Goal: Information Seeking & Learning: Learn about a topic

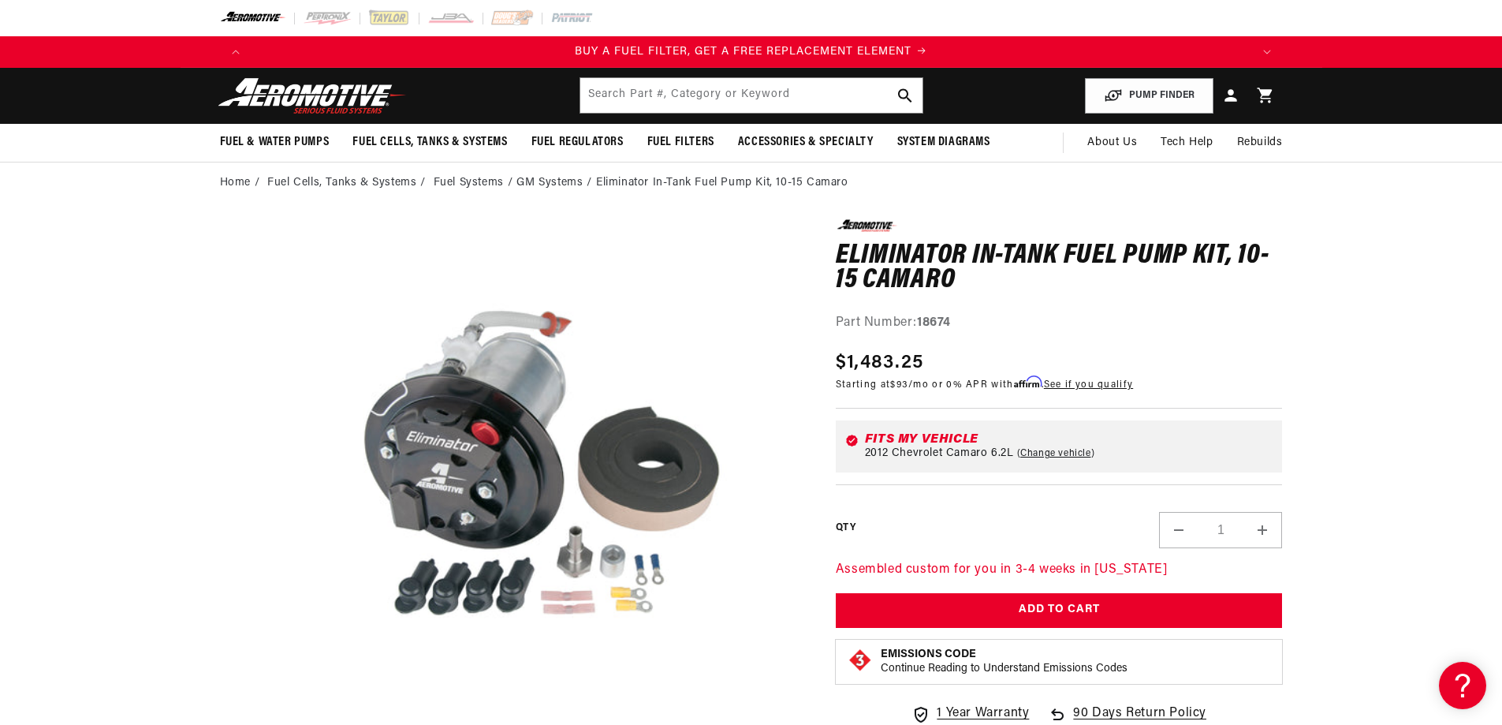
drag, startPoint x: 84, startPoint y: 292, endPoint x: 80, endPoint y: 241, distance: 50.7
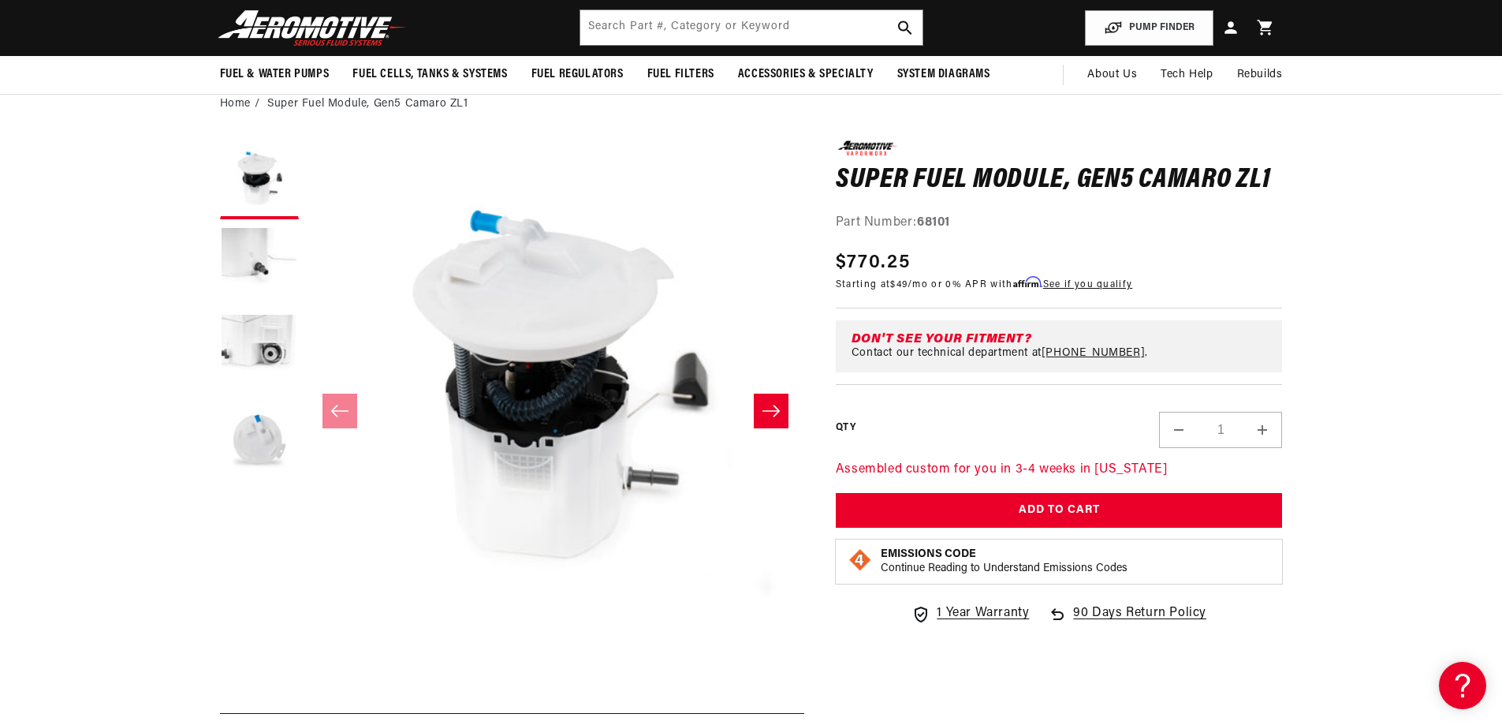
scroll to position [0, 1000]
drag, startPoint x: 946, startPoint y: 225, endPoint x: 922, endPoint y: 226, distance: 24.5
click at [922, 226] on div "Part Number: 68101" at bounding box center [1059, 223] width 447 height 21
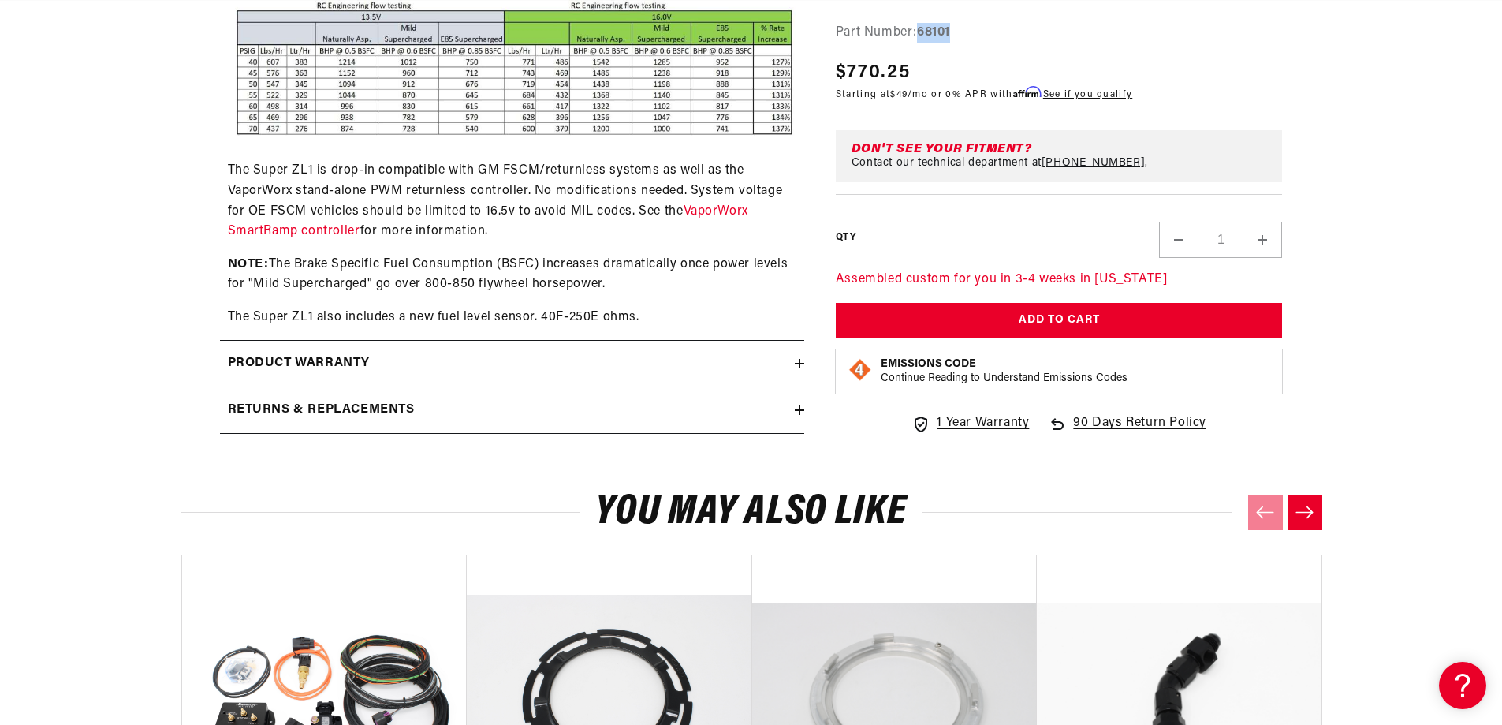
scroll to position [1498, 0]
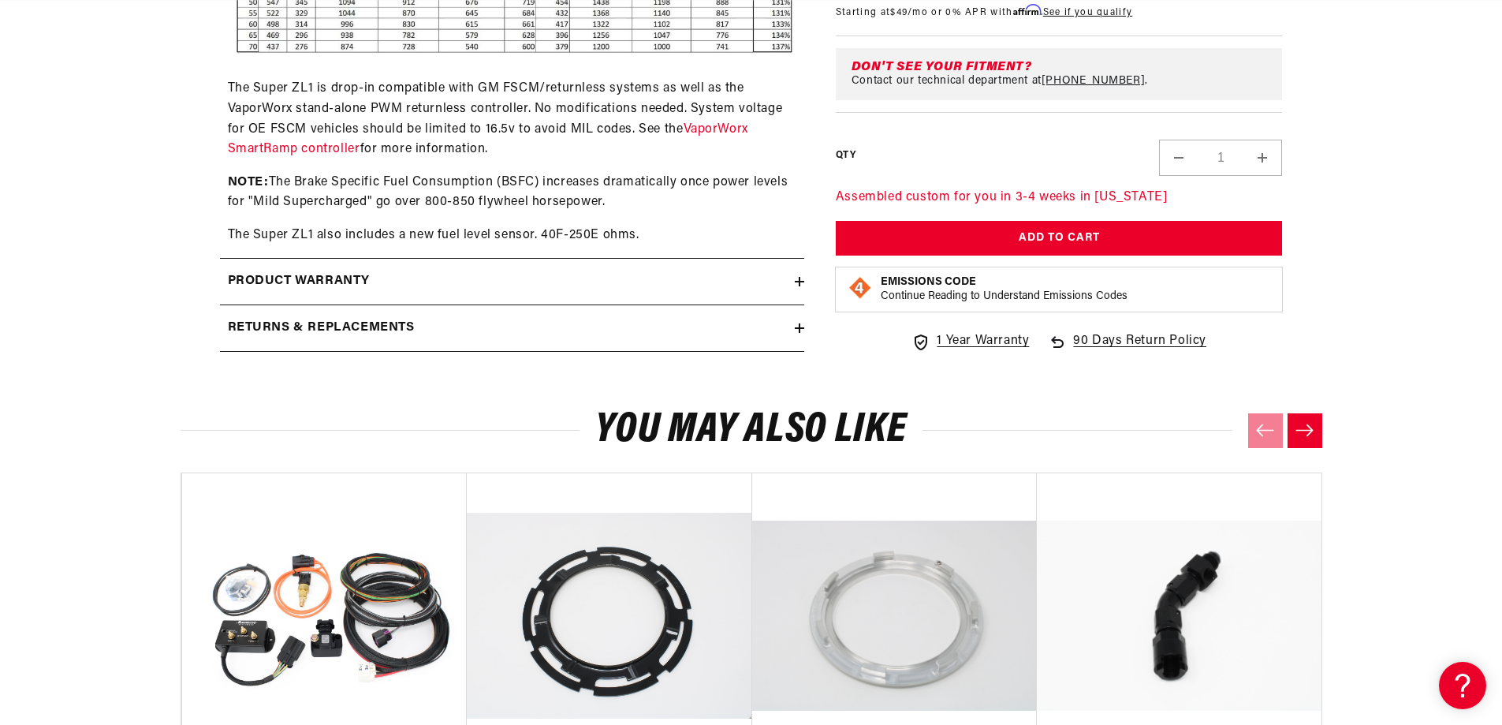
click at [254, 282] on h2 "Product warranty" at bounding box center [299, 281] width 143 height 21
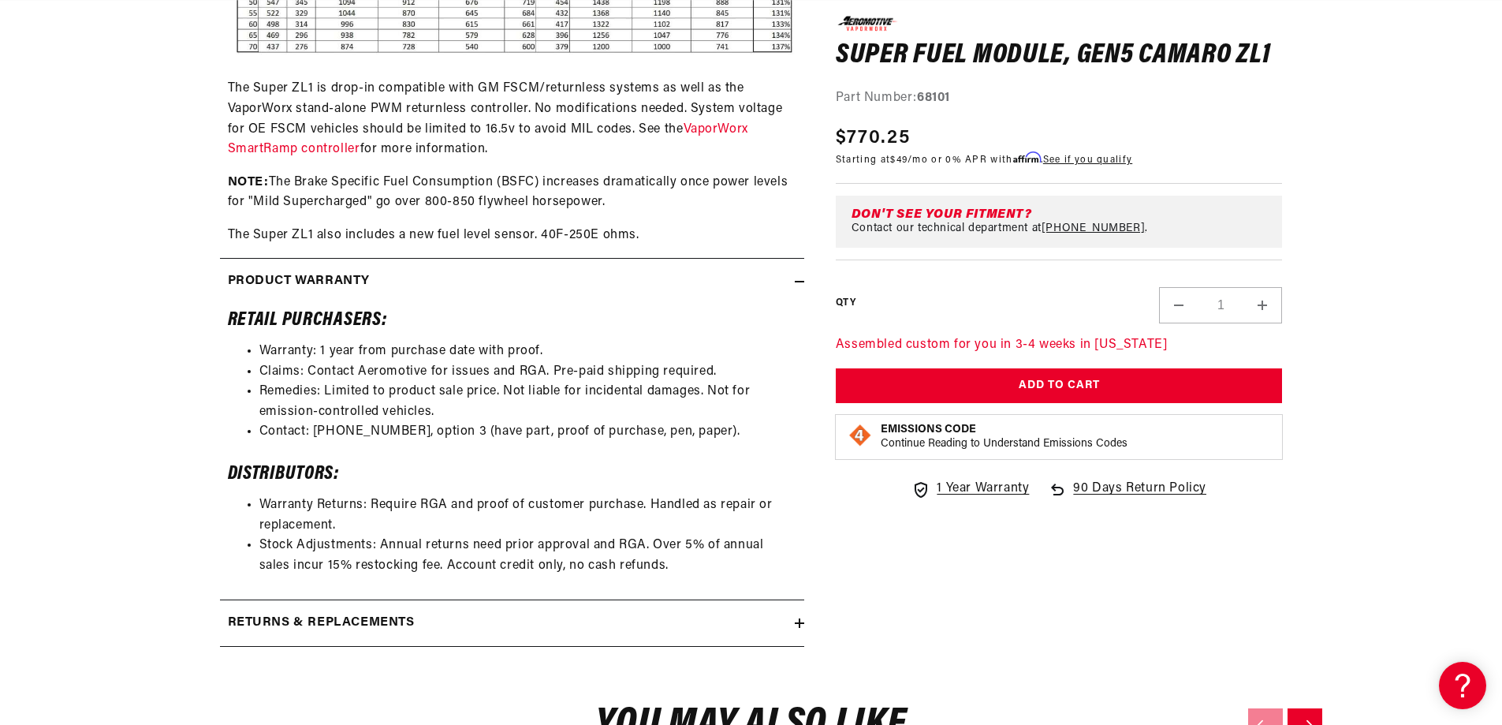
scroll to position [0, 1000]
click at [341, 284] on h2 "Product warranty" at bounding box center [299, 281] width 143 height 21
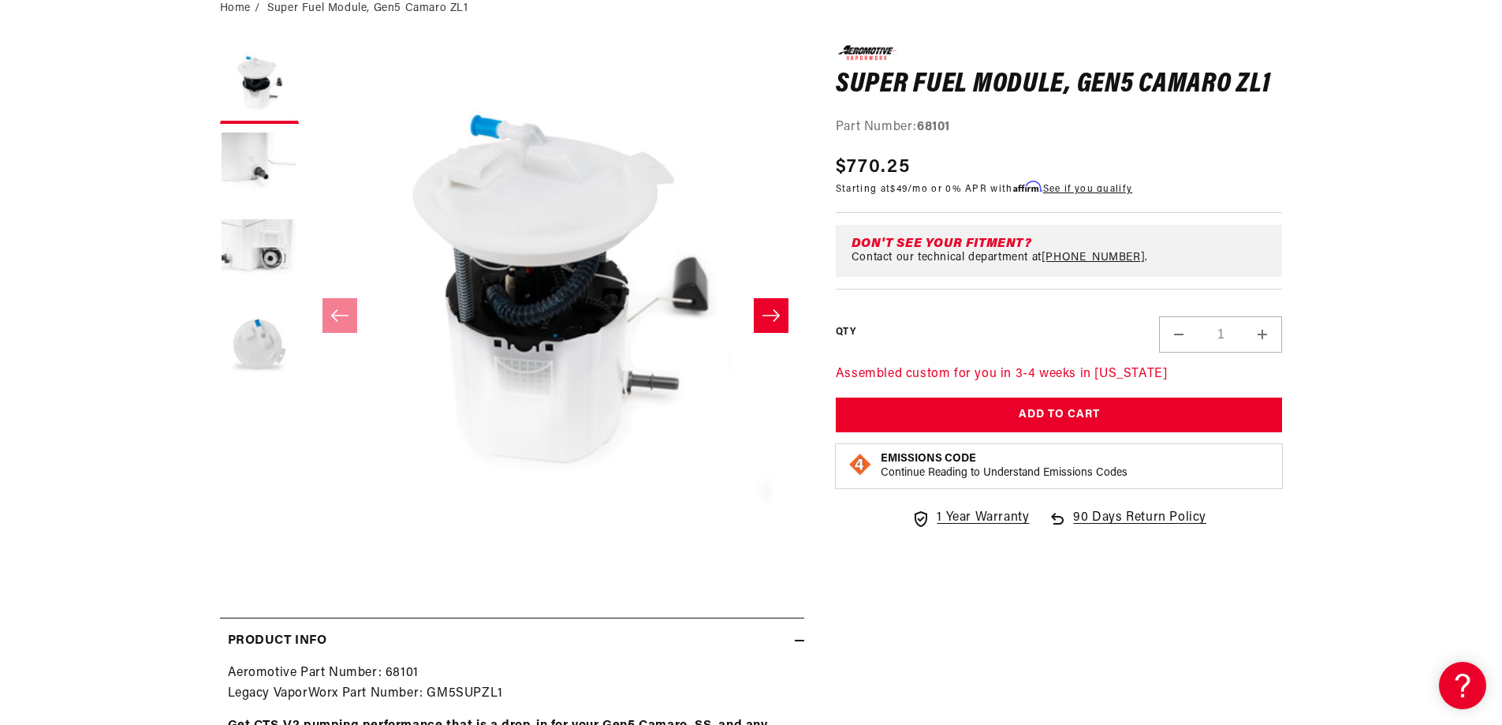
scroll to position [0, 2000]
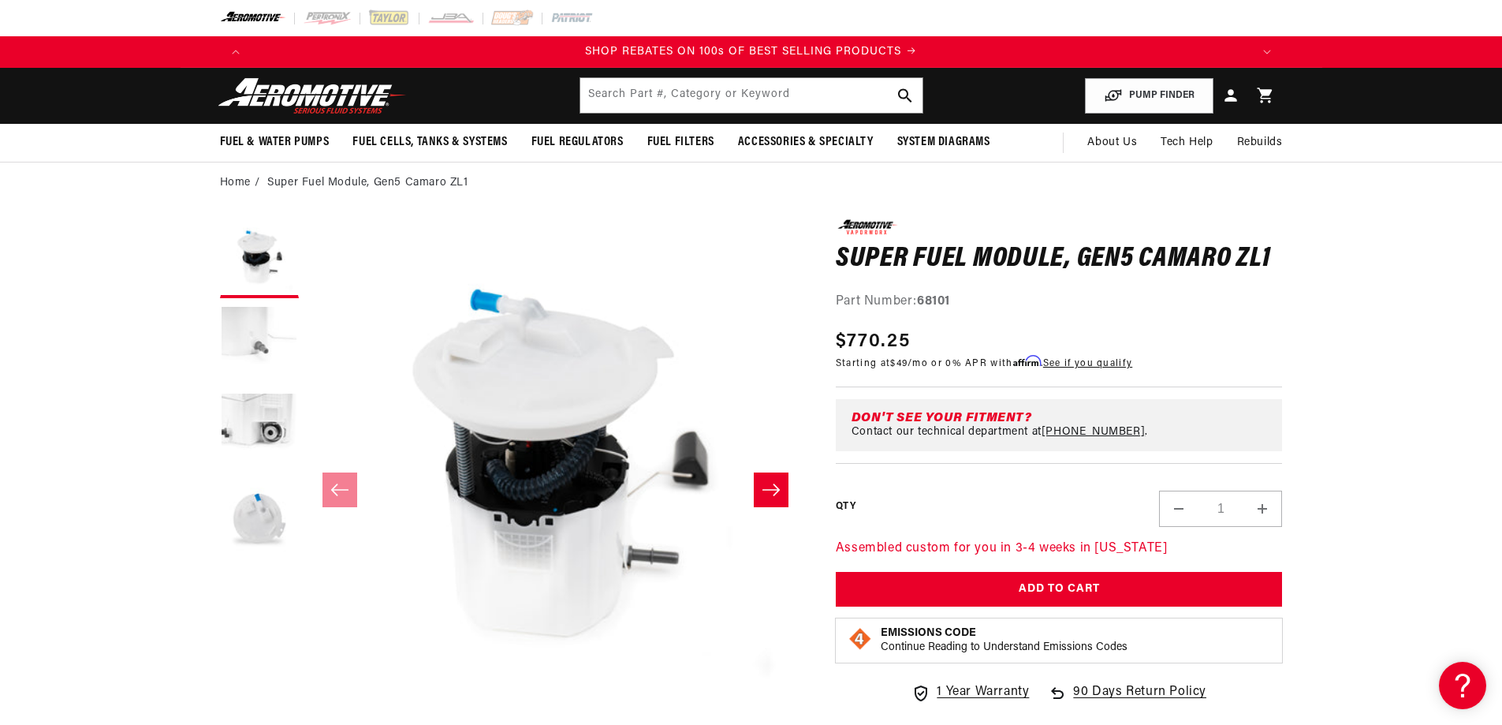
click at [273, 339] on button "Load image 2 in gallery view" at bounding box center [259, 345] width 79 height 79
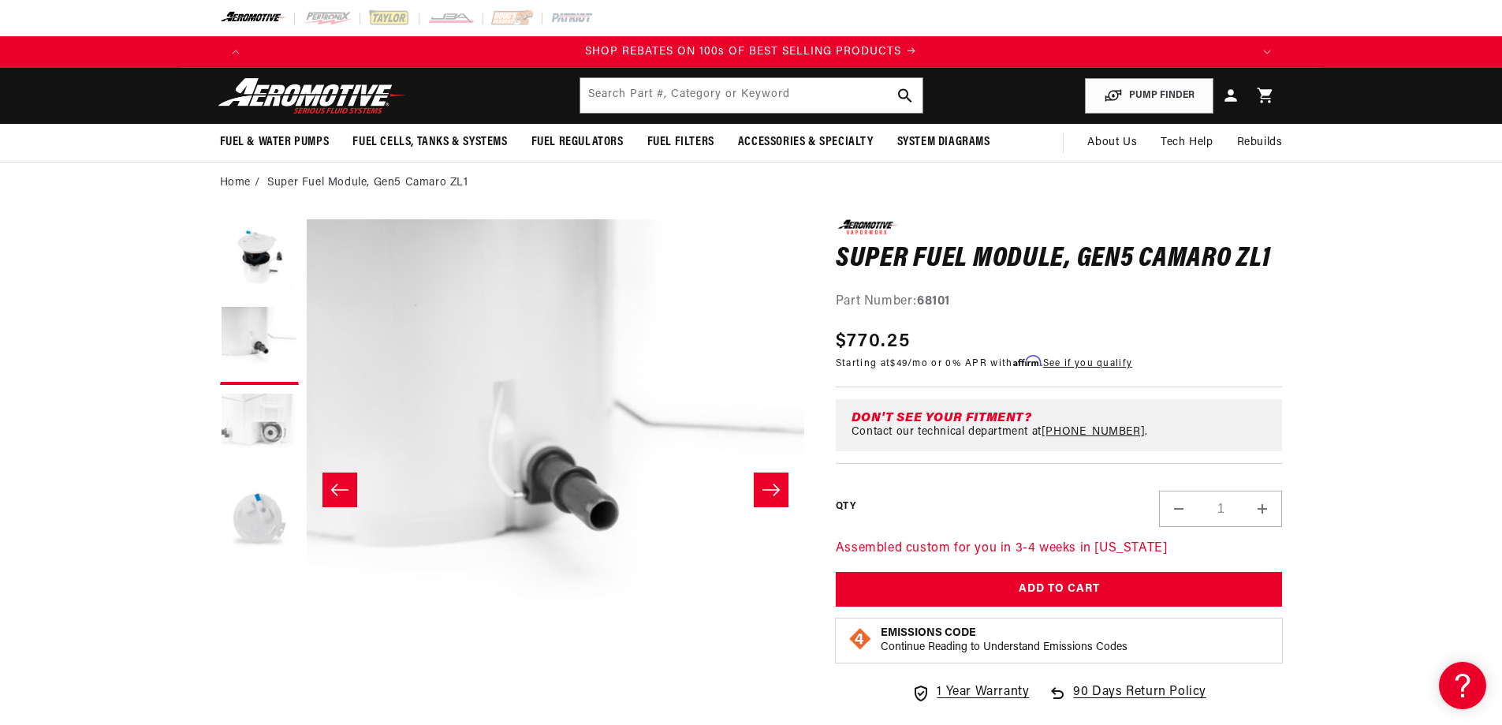
click at [258, 418] on button "Load image 3 in gallery view" at bounding box center [259, 432] width 79 height 79
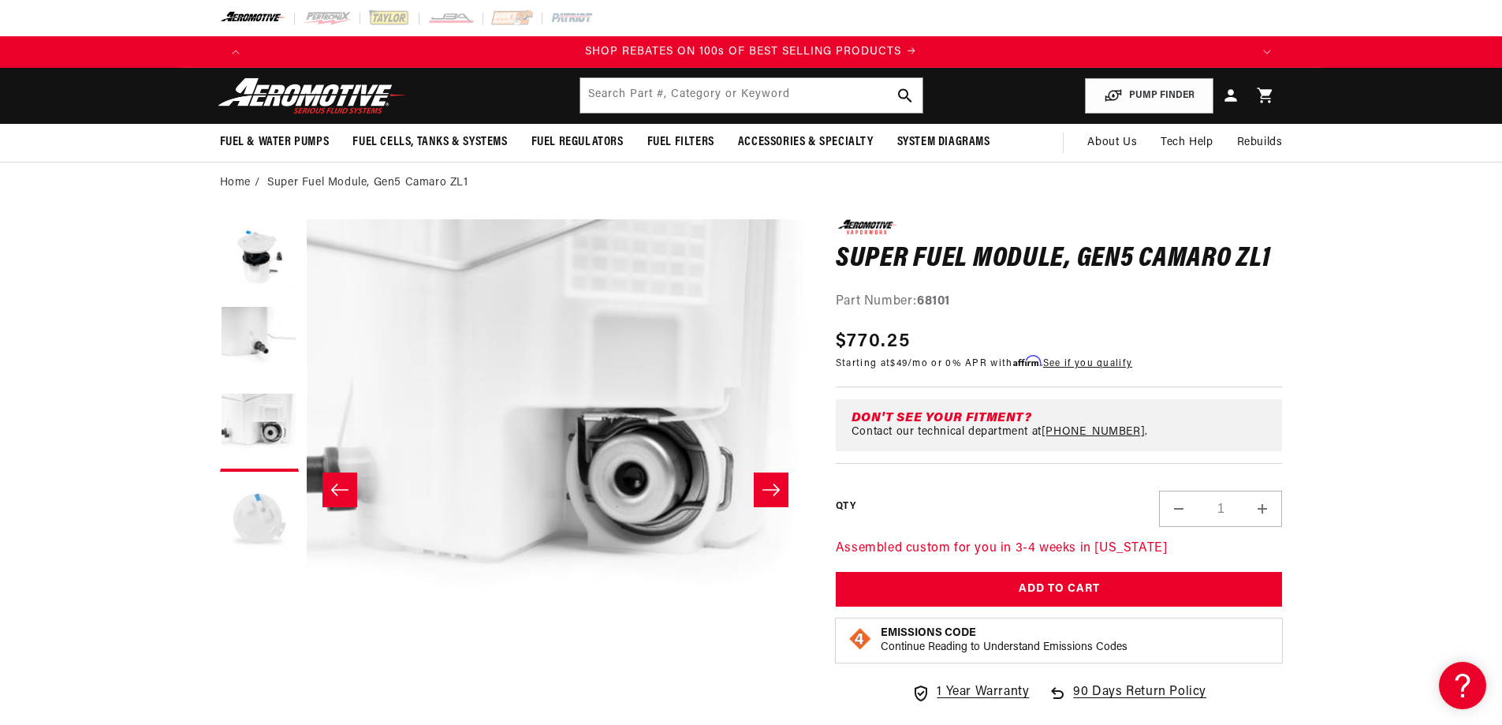
click at [257, 517] on button "Load image 4 in gallery view" at bounding box center [259, 518] width 79 height 79
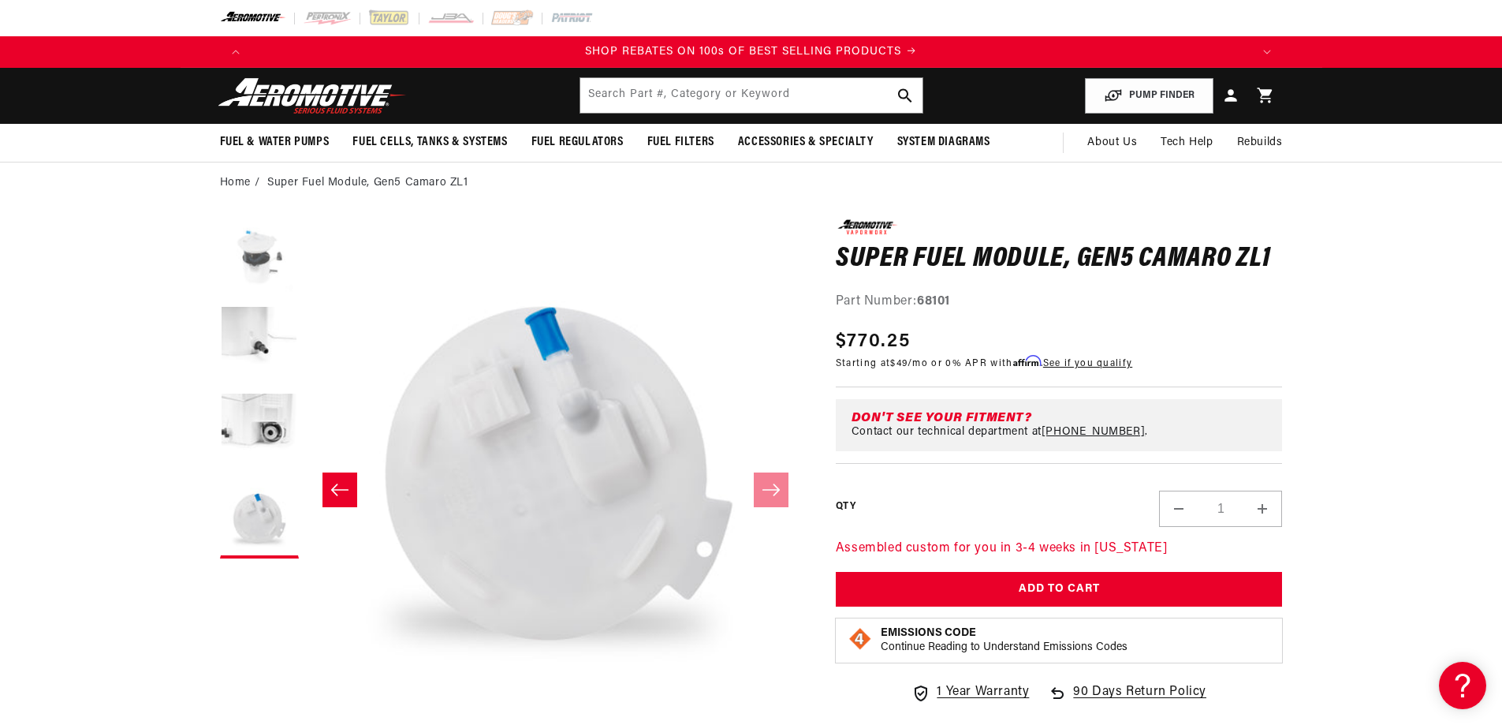
click at [253, 256] on button "Load image 1 in gallery view" at bounding box center [259, 258] width 79 height 79
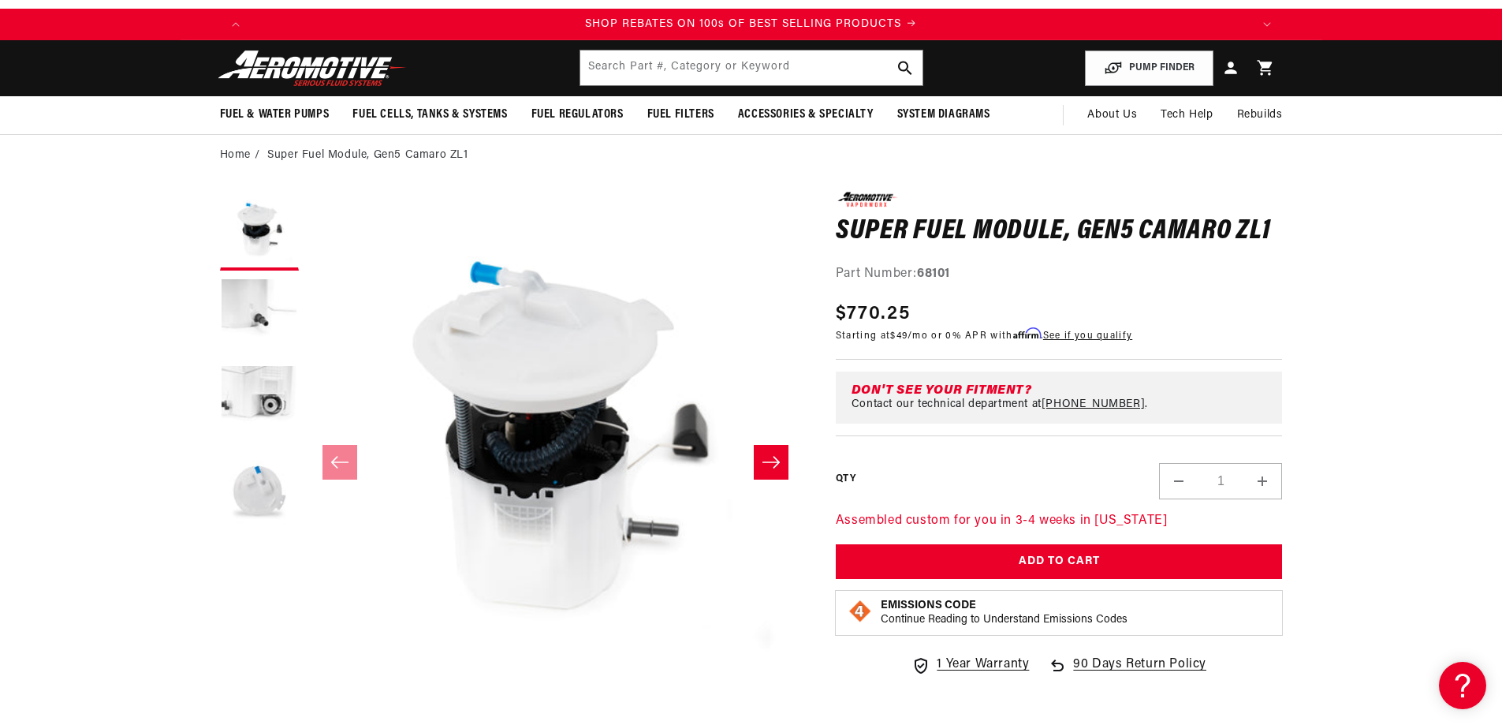
scroll to position [0, 0]
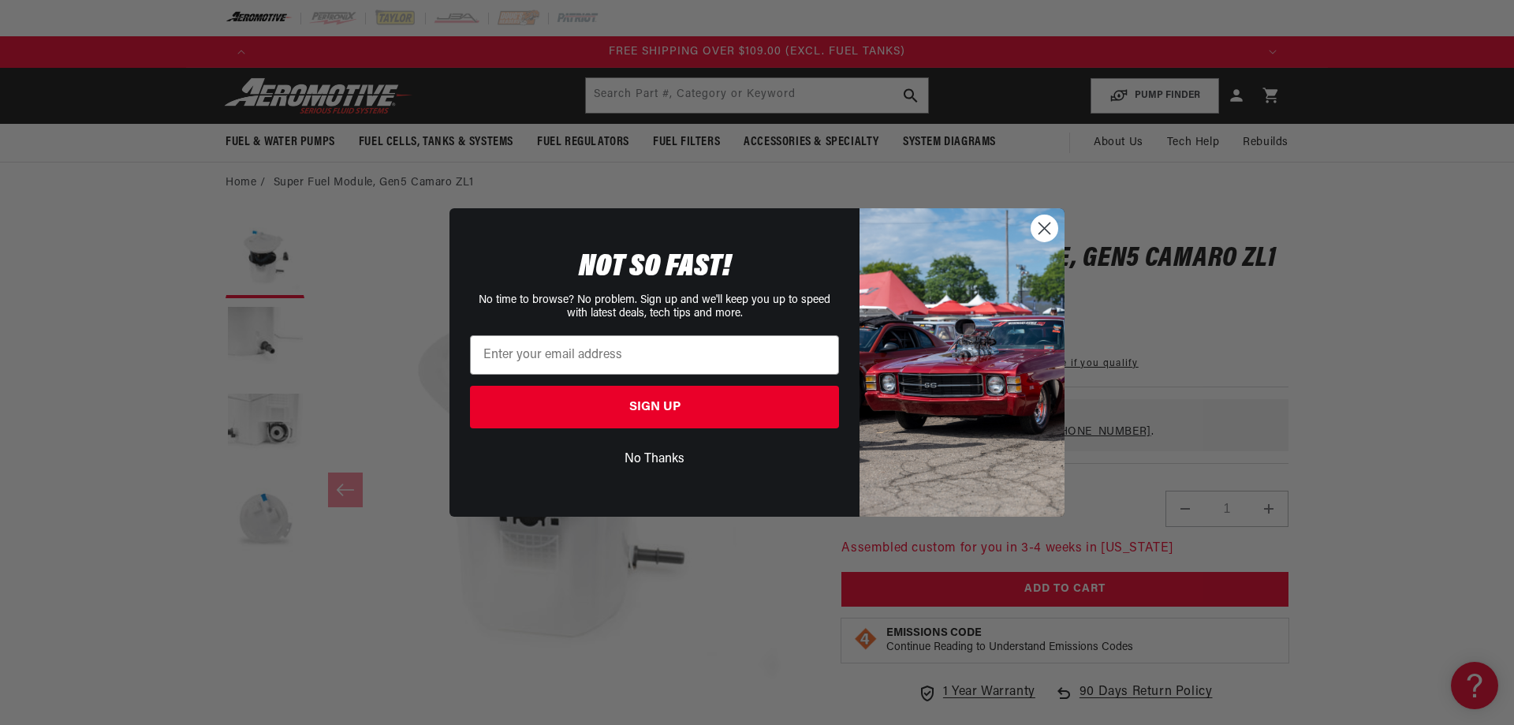
click at [1039, 230] on circle "Close dialog" at bounding box center [1044, 228] width 26 height 26
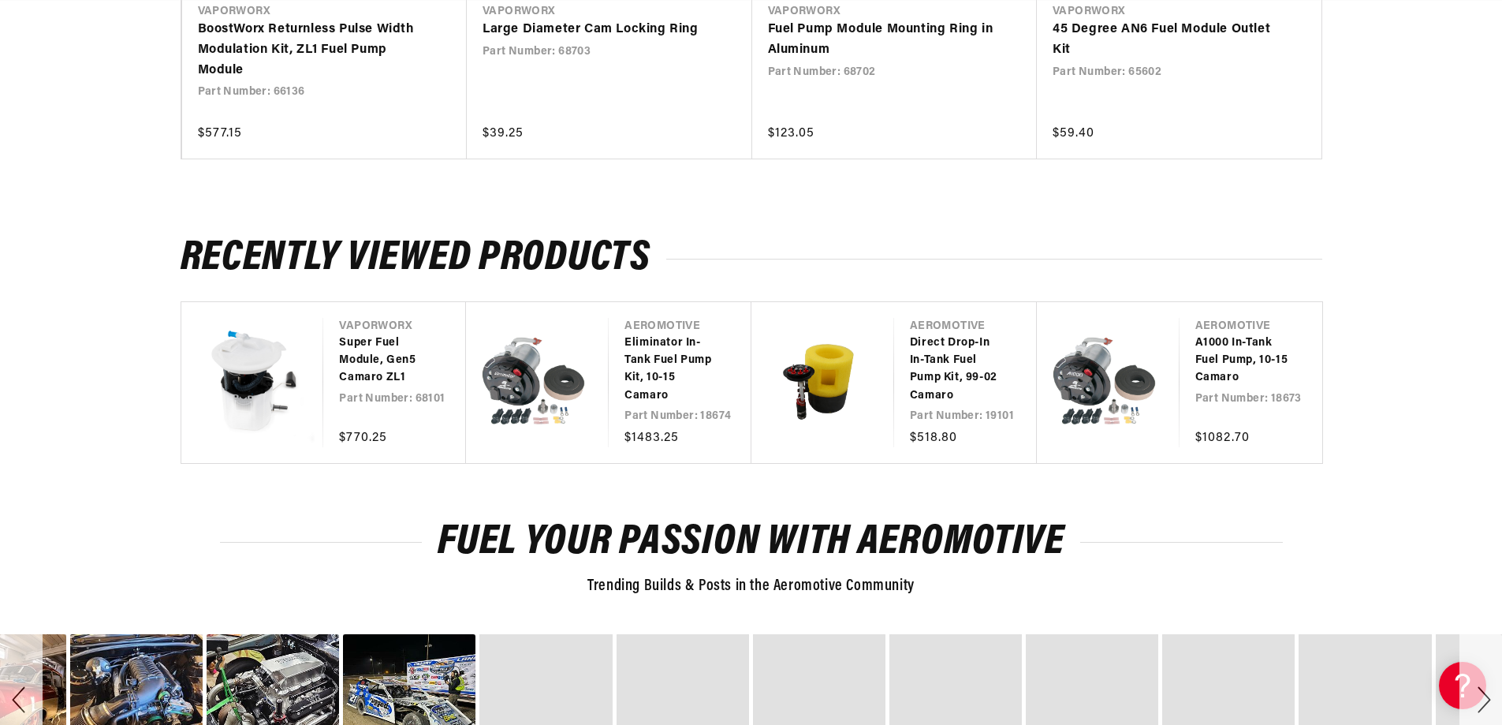
scroll to position [2602, 0]
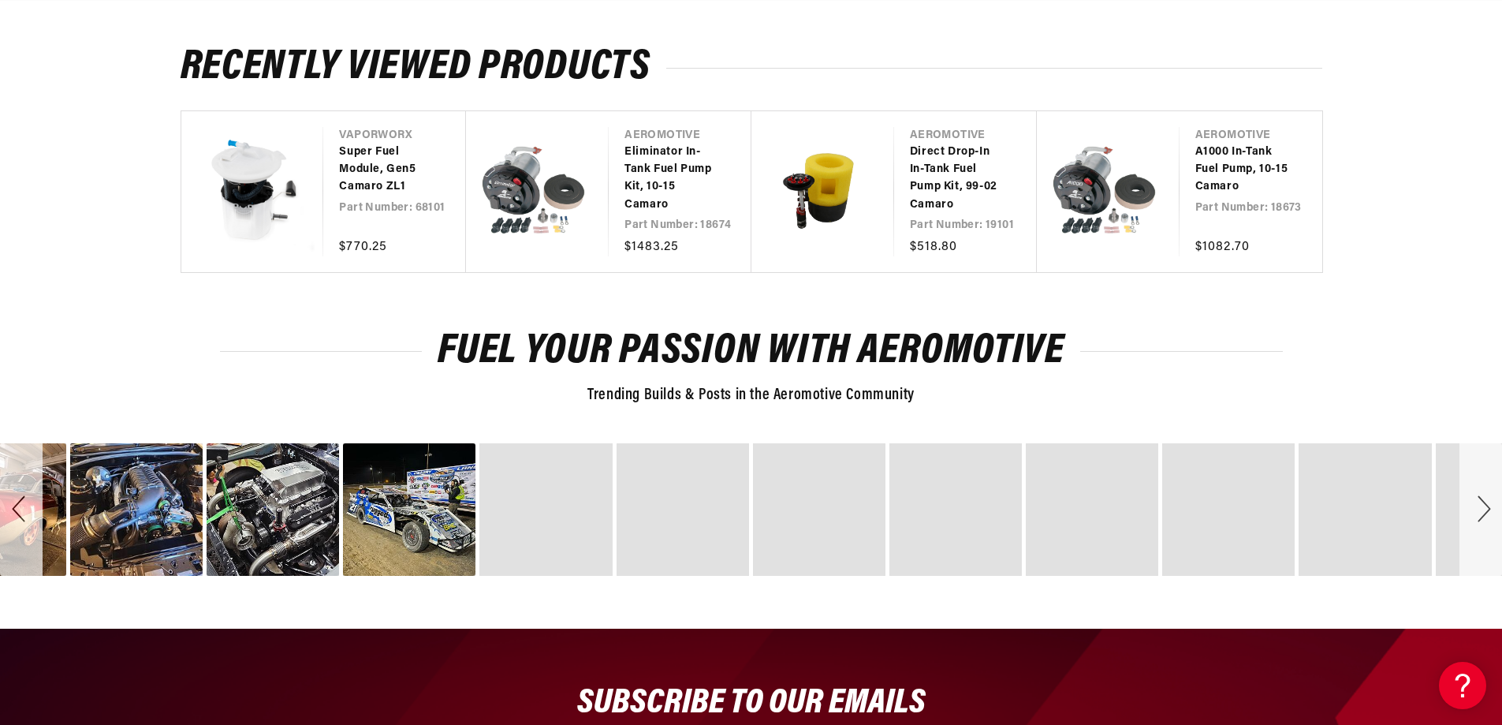
drag, startPoint x: 134, startPoint y: 616, endPoint x: 123, endPoint y: 332, distance: 284.1
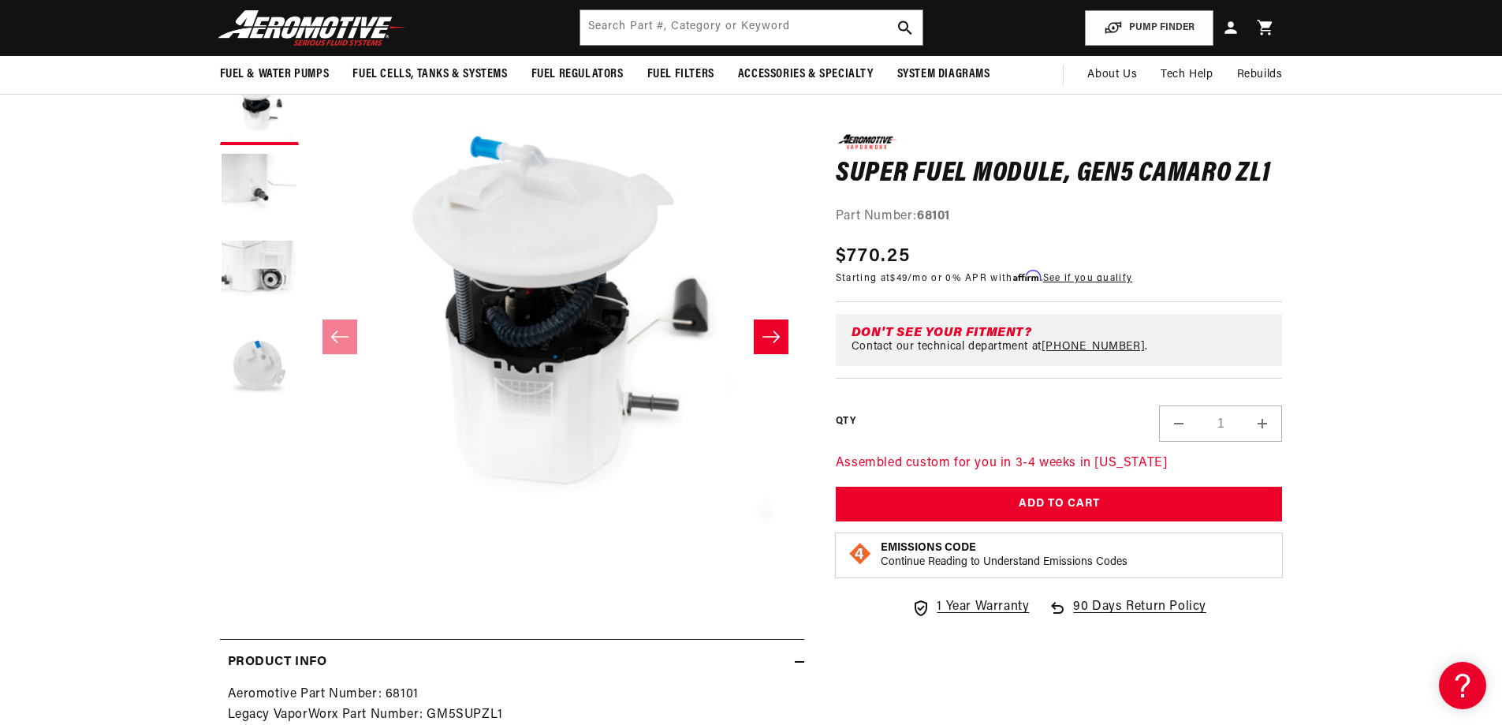
scroll to position [0, 0]
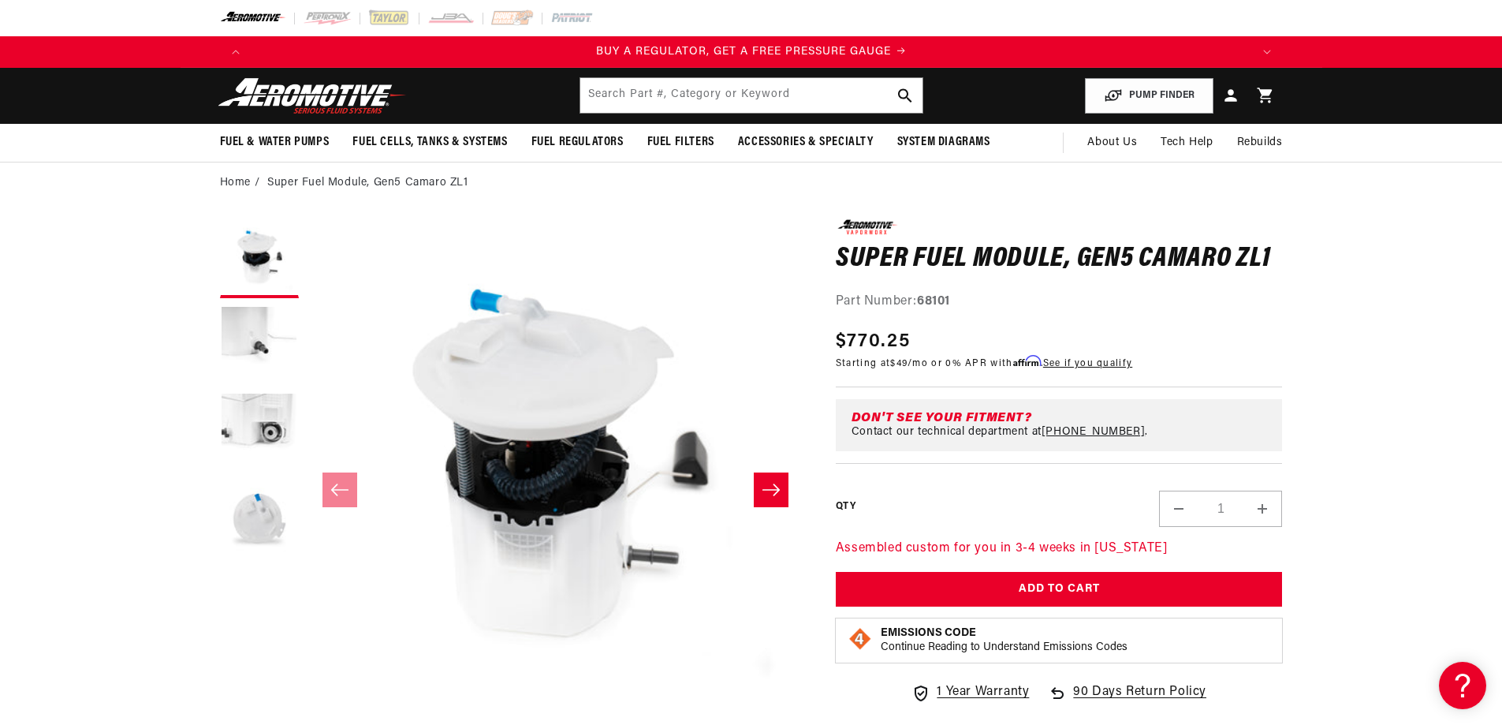
drag, startPoint x: 116, startPoint y: 517, endPoint x: 58, endPoint y: 223, distance: 299.1
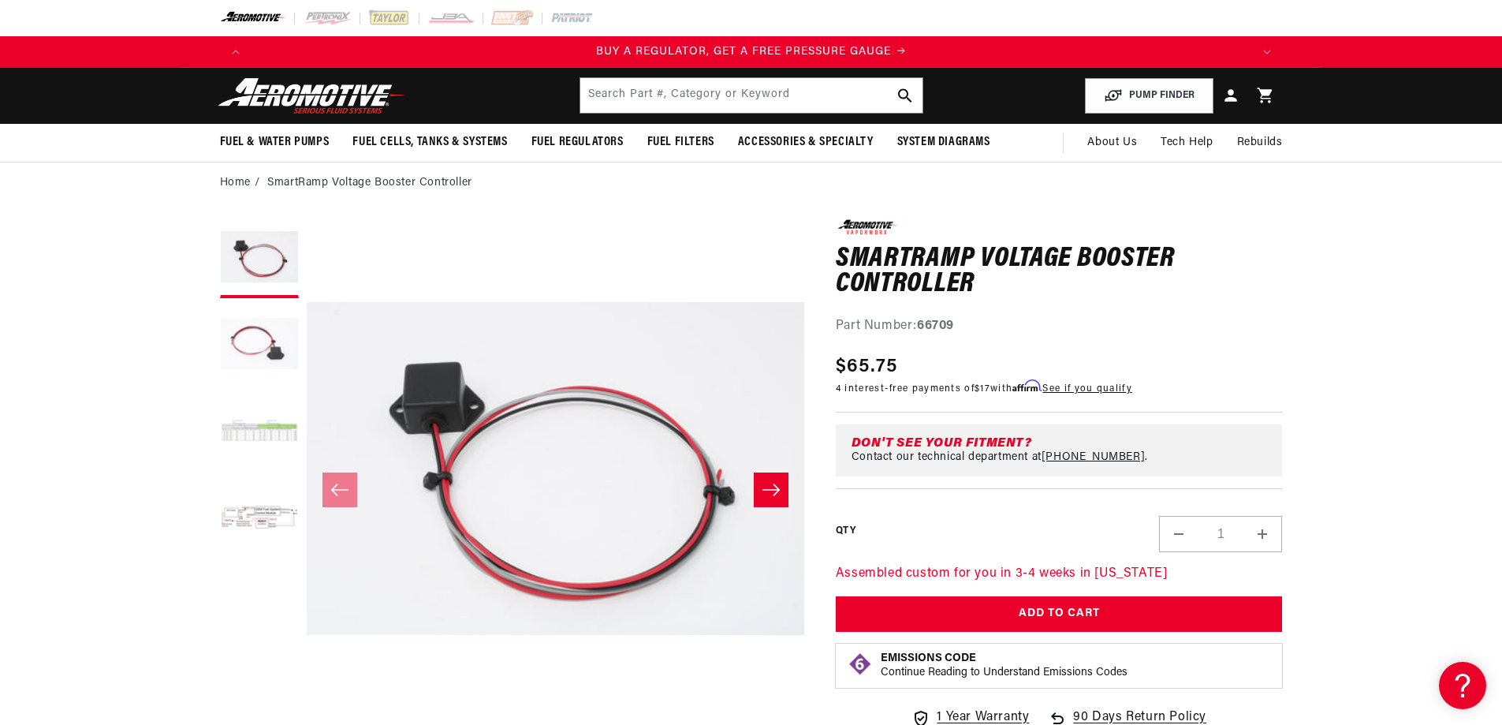
click at [278, 431] on button "Load image 3 in gallery view" at bounding box center [259, 432] width 79 height 79
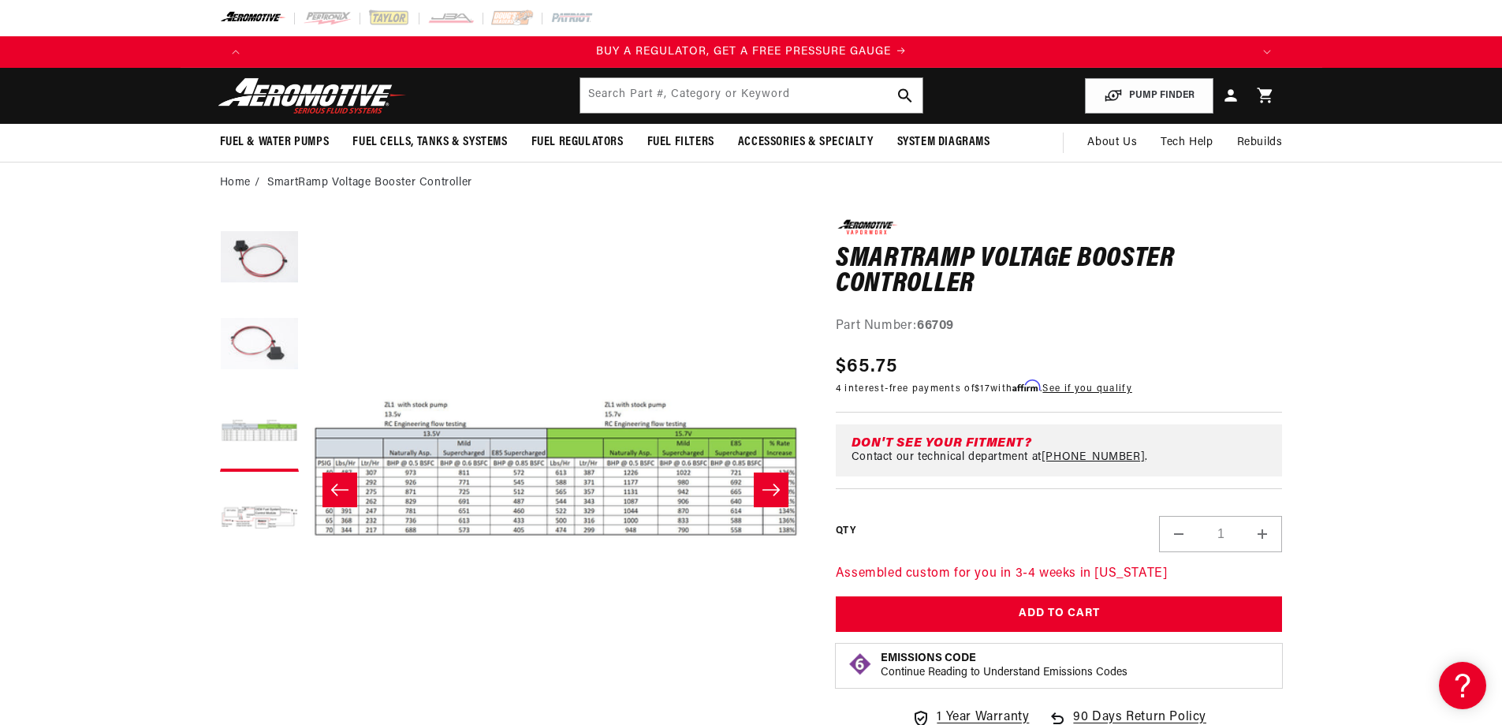
scroll to position [0, 996]
click at [270, 267] on button "Load image 1 in gallery view" at bounding box center [259, 258] width 79 height 79
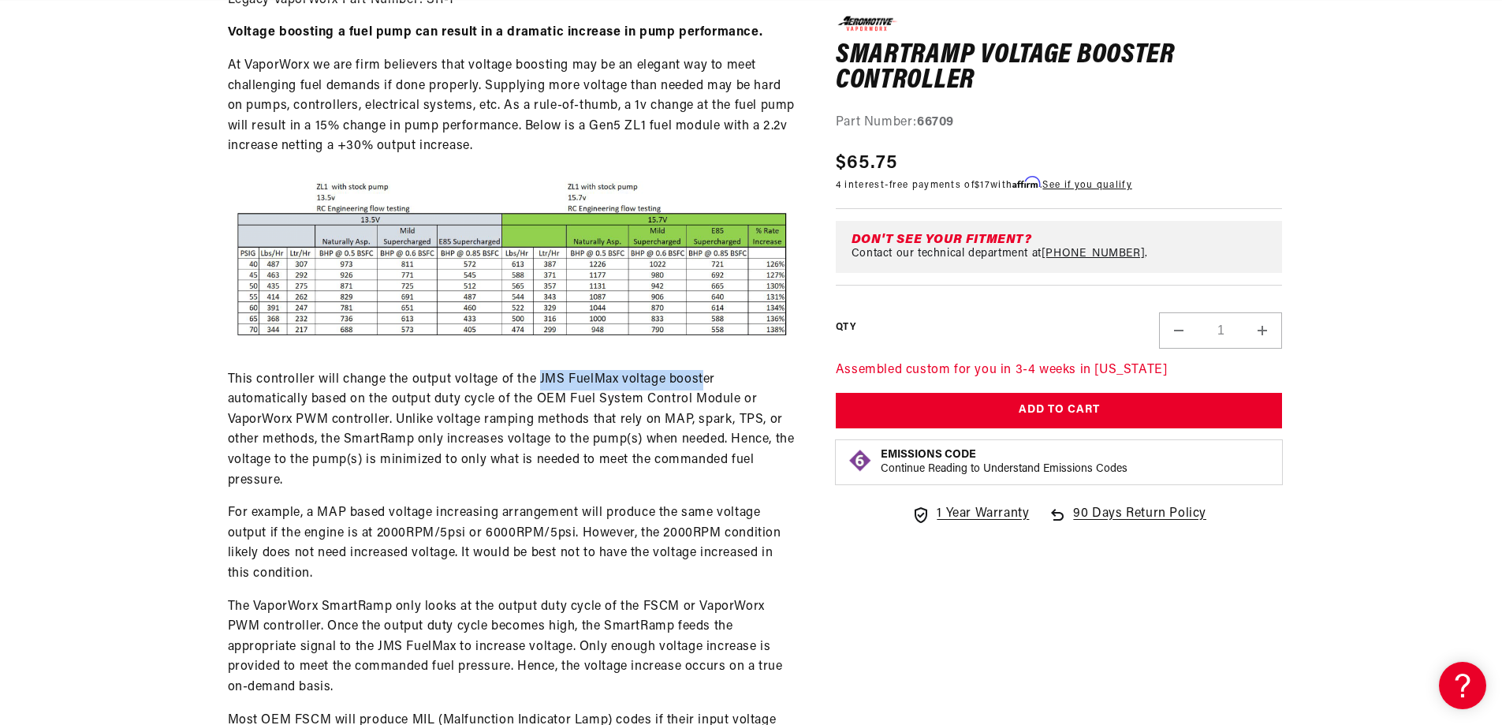
scroll to position [0, 1000]
drag, startPoint x: 541, startPoint y: 379, endPoint x: 714, endPoint y: 371, distance: 172.9
click at [714, 371] on p "This controller will change the output voltage of the JMS FuelMax voltage boost…" at bounding box center [512, 430] width 569 height 121
click at [144, 482] on section "0.0 star rating Write a review SmartRamp Voltage Booster Controller SmartRamp V…" at bounding box center [751, 297] width 1502 height 1923
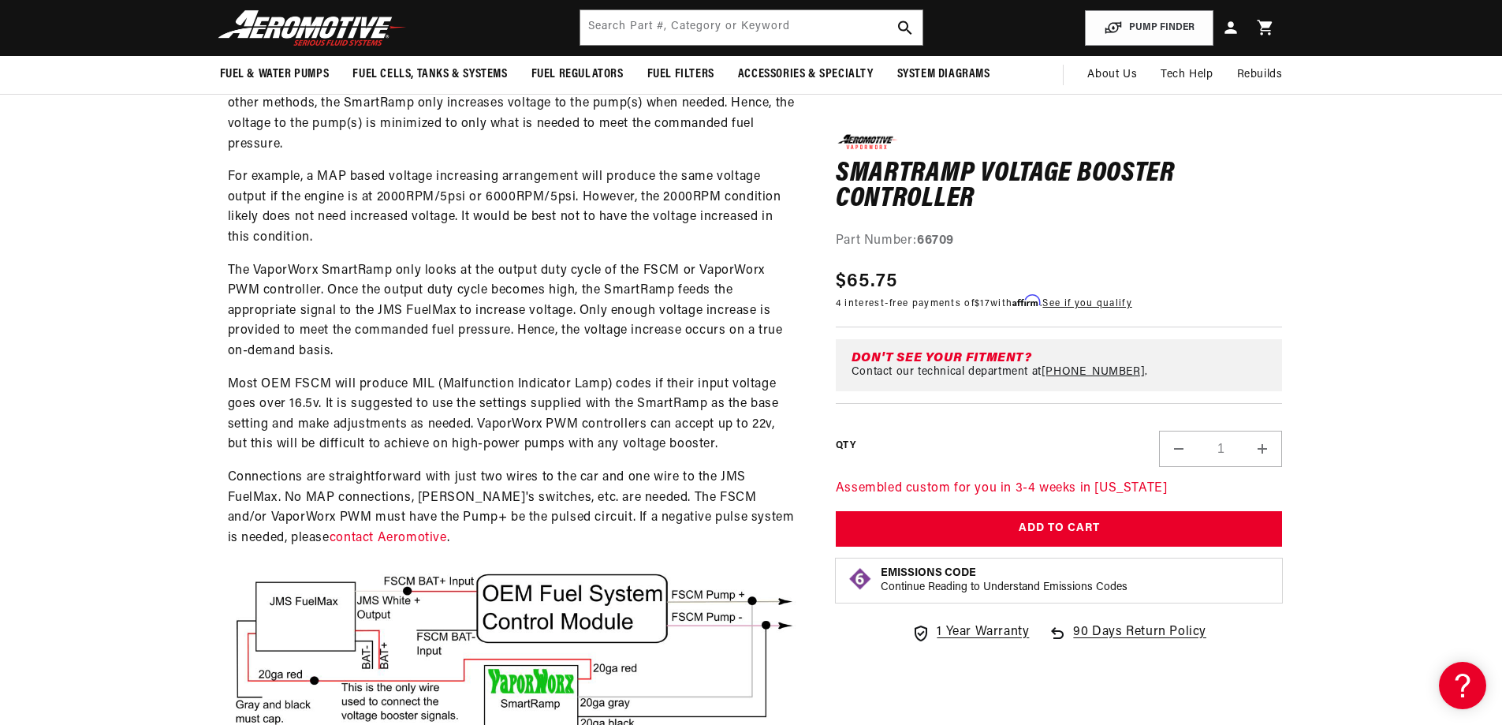
scroll to position [0, 0]
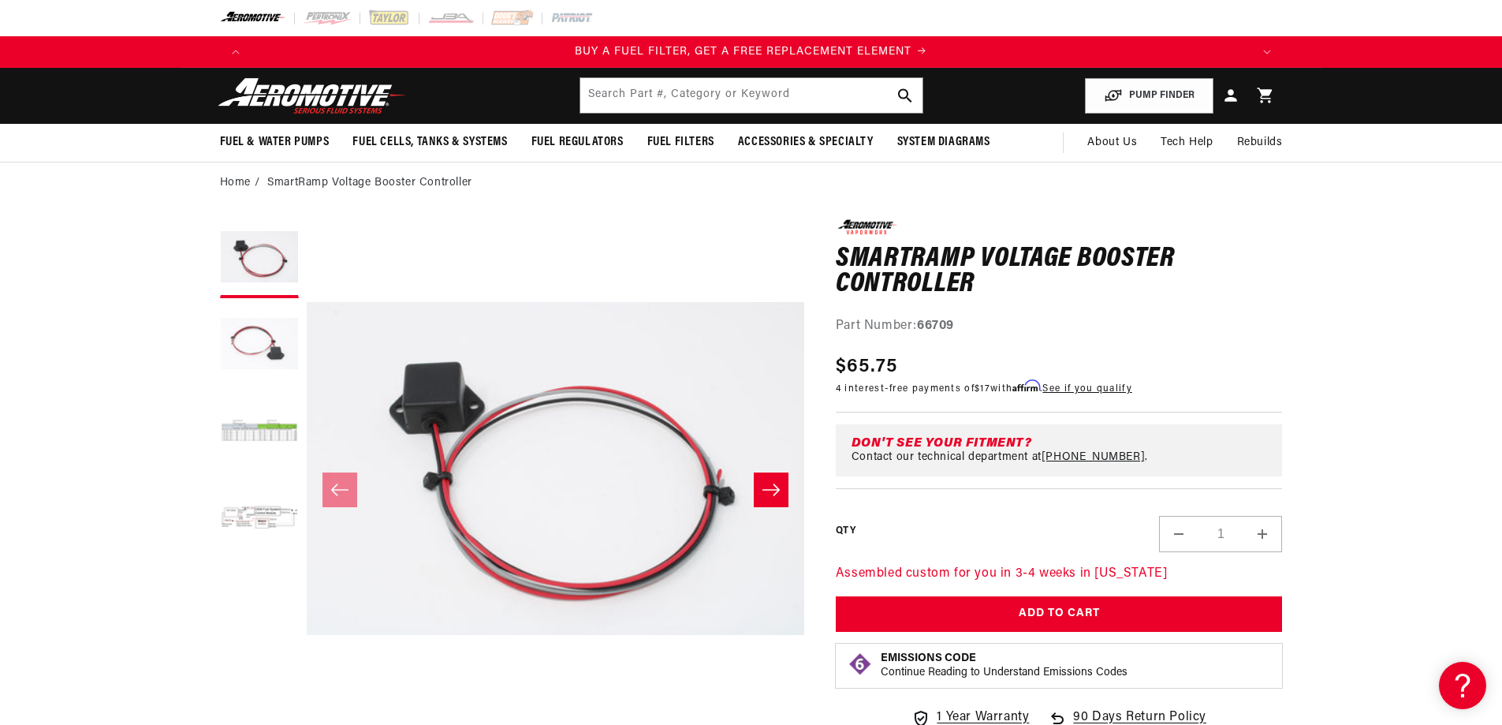
drag, startPoint x: 184, startPoint y: 439, endPoint x: 210, endPoint y: 223, distance: 217.6
